Goal: Task Accomplishment & Management: Manage account settings

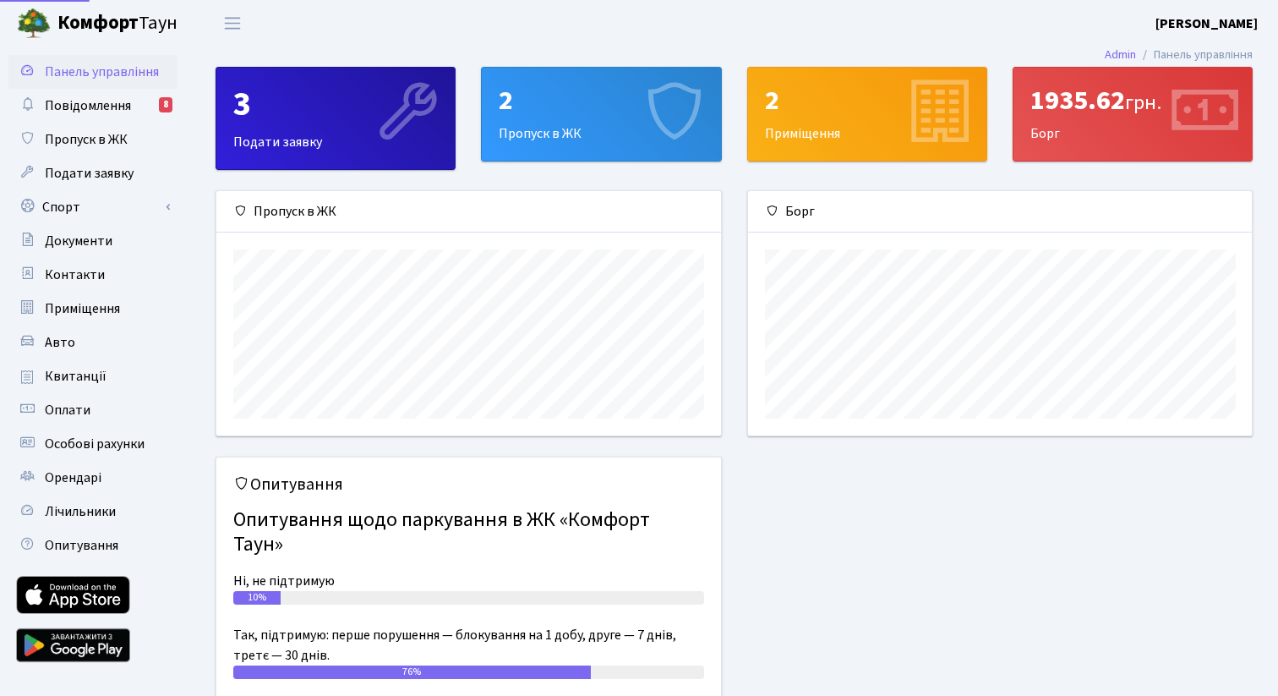
scroll to position [244, 504]
click at [63, 202] on link "Спорт" at bounding box center [92, 207] width 169 height 34
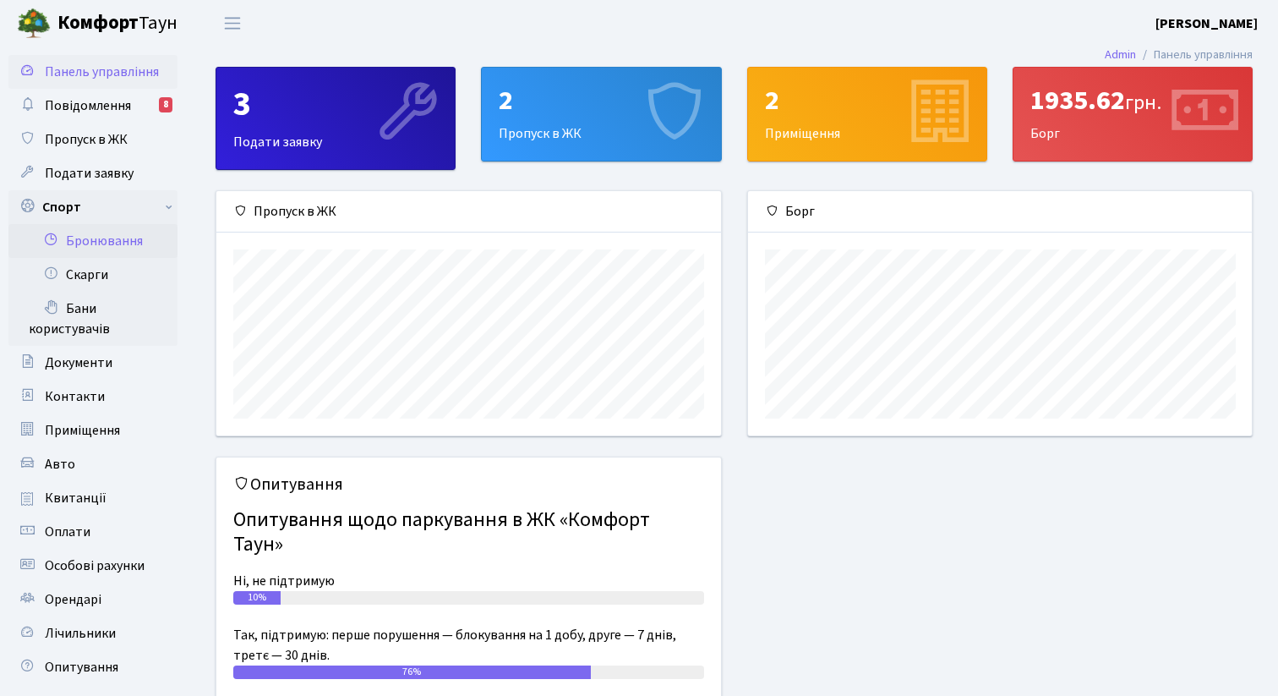
click at [116, 247] on link "Бронювання" at bounding box center [92, 241] width 169 height 34
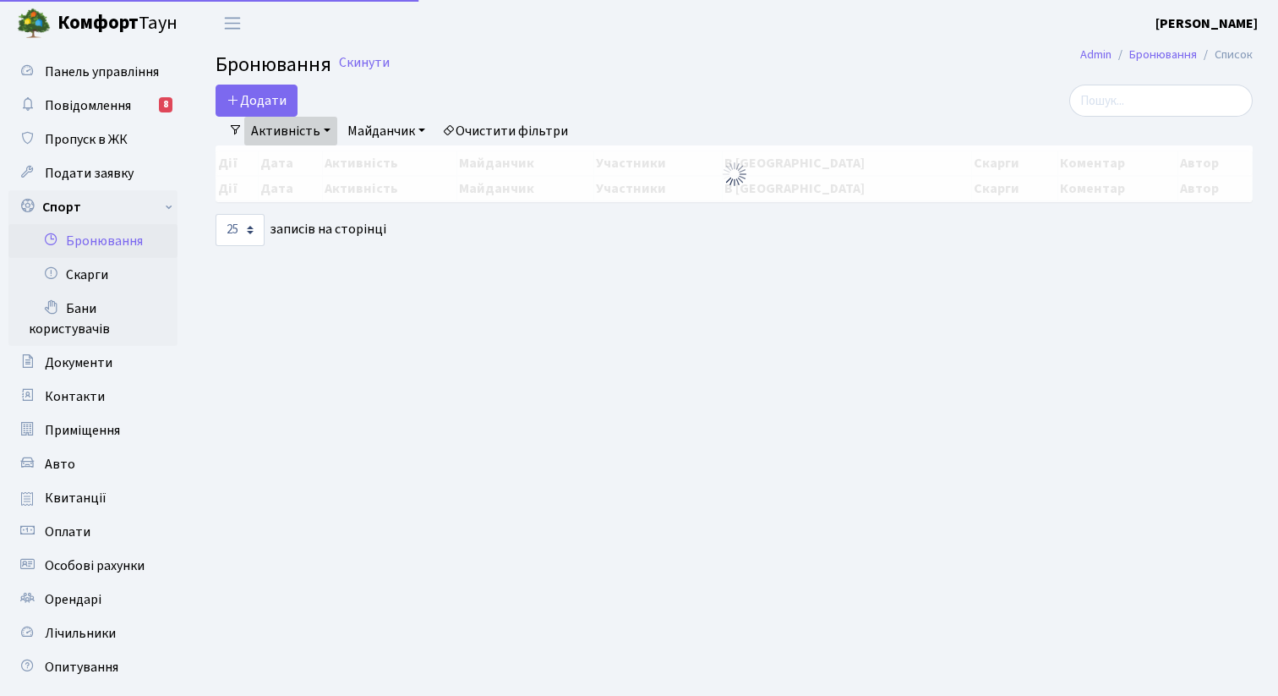
select select "25"
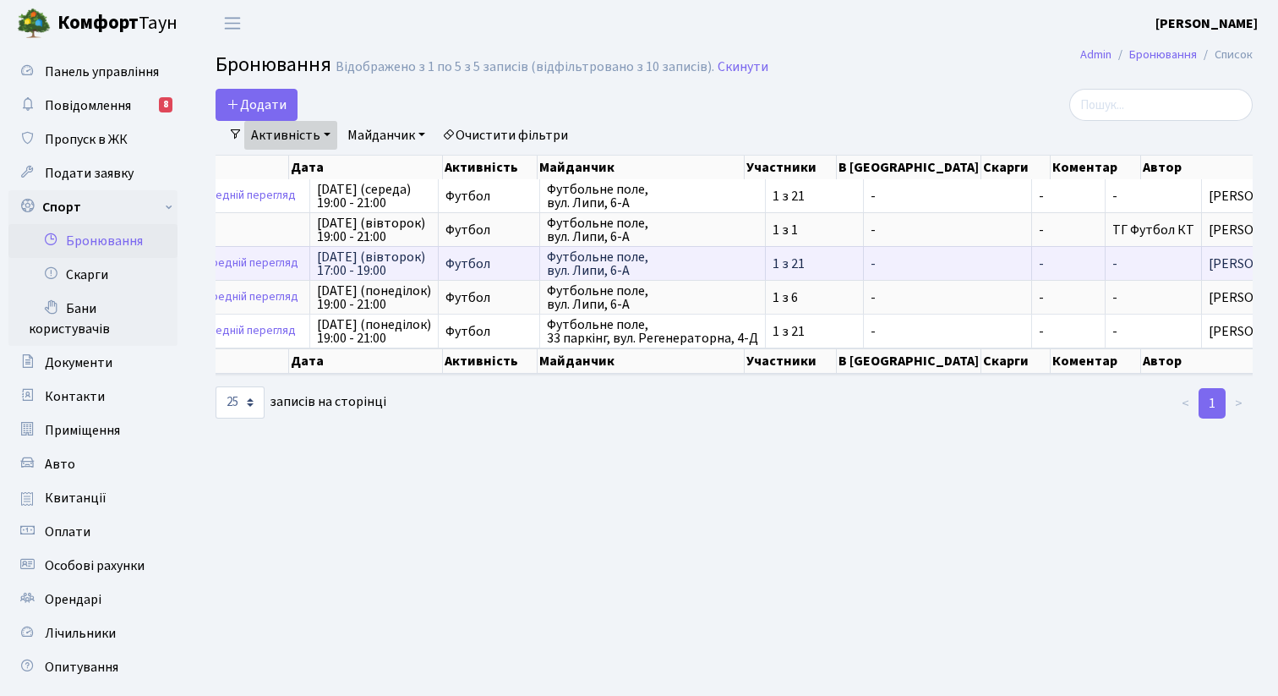
scroll to position [0, 168]
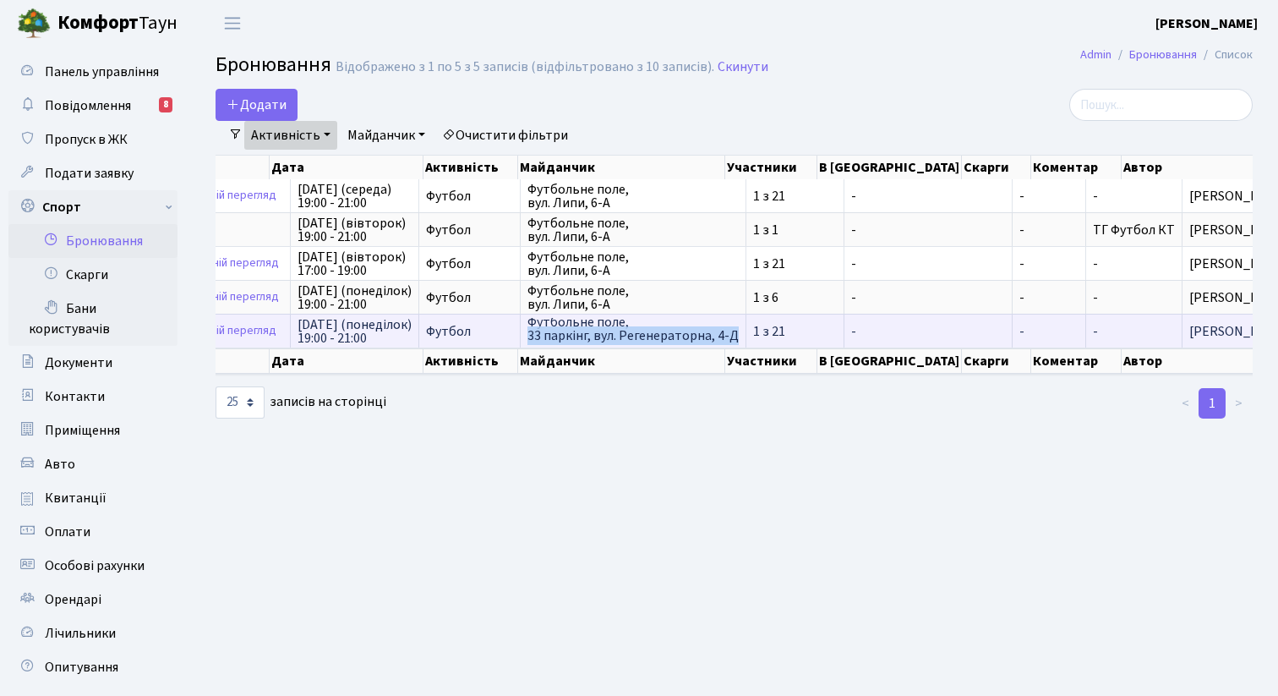
drag, startPoint x: 560, startPoint y: 338, endPoint x: 768, endPoint y: 338, distance: 207.9
click at [746, 338] on td "Футбольне поле, 33 паркінг, вул. Регенераторна, 4-Д" at bounding box center [634, 331] width 226 height 34
copy span "33 паркінг, вул. Регенераторна, 4-Д"
